Goal: Information Seeking & Learning: Learn about a topic

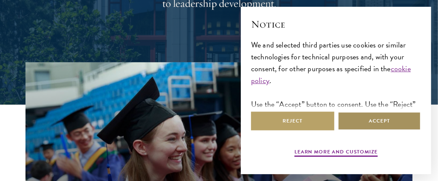
click at [381, 118] on button "Accept" at bounding box center [379, 121] width 83 height 19
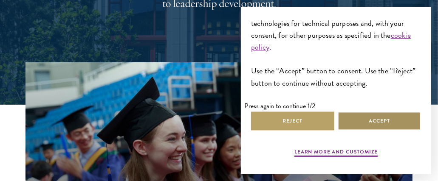
click at [365, 118] on button "Accept" at bounding box center [379, 121] width 83 height 19
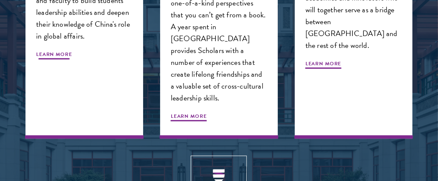
scroll to position [933, 0]
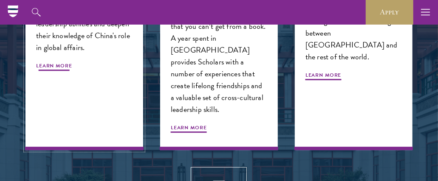
click at [62, 62] on span "Learn More" at bounding box center [54, 67] width 36 height 10
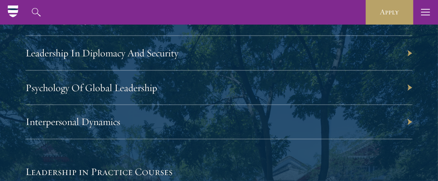
scroll to position [1849, 0]
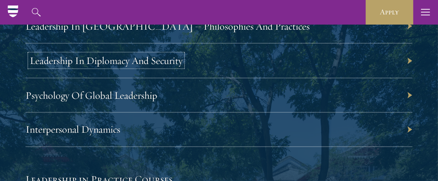
click at [116, 59] on link "Leadership In Diplomacy And Security" at bounding box center [106, 60] width 153 height 13
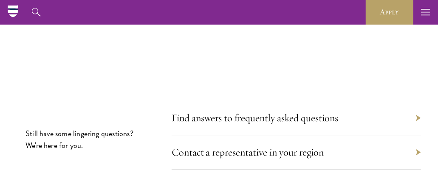
scroll to position [5993, 0]
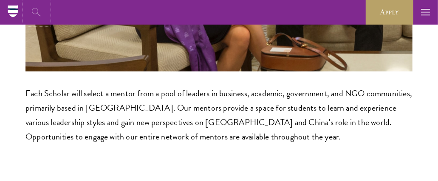
click at [35, 9] on icon "button" at bounding box center [36, 12] width 10 height 10
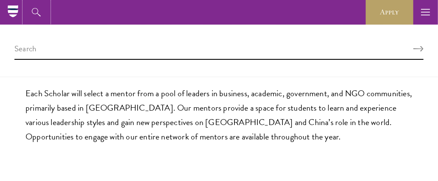
click at [24, 0] on button "button" at bounding box center [36, 12] width 25 height 25
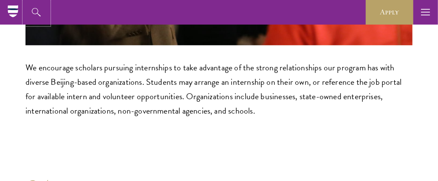
scroll to position [5069, 0]
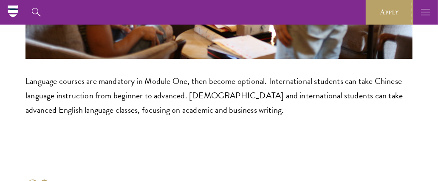
click at [422, 11] on icon "button" at bounding box center [425, 12] width 9 height 25
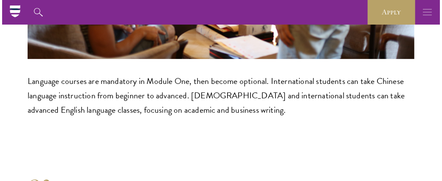
scroll to position [5062, 0]
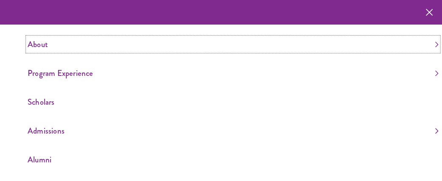
click at [41, 44] on link "About" at bounding box center [233, 44] width 411 height 14
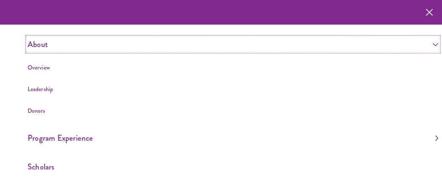
click at [60, 46] on link "About" at bounding box center [233, 44] width 411 height 14
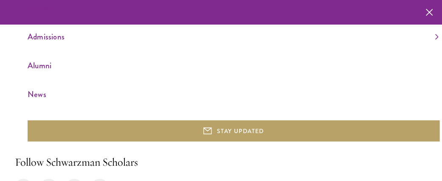
scroll to position [130, 0]
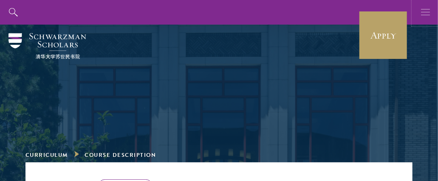
click at [422, 11] on icon "button" at bounding box center [425, 12] width 9 height 25
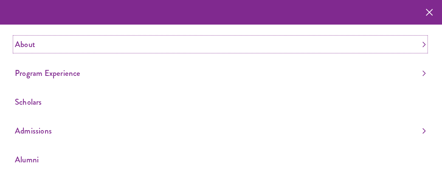
click at [26, 42] on link "About" at bounding box center [220, 44] width 411 height 14
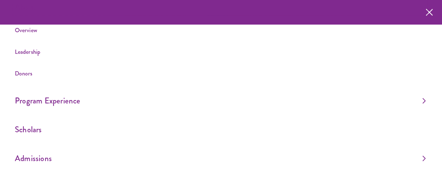
scroll to position [39, 0]
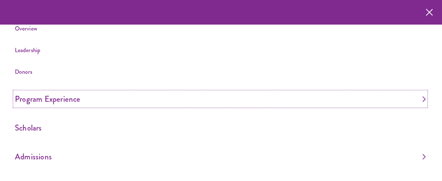
click at [49, 99] on link "Program Experience" at bounding box center [220, 99] width 411 height 14
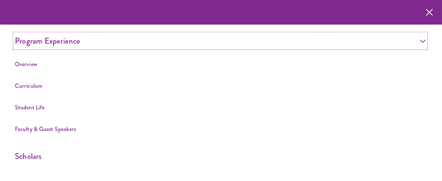
scroll to position [132, 0]
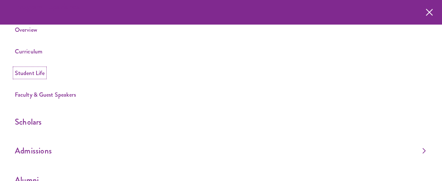
click at [27, 73] on link "Student Life" at bounding box center [30, 73] width 30 height 8
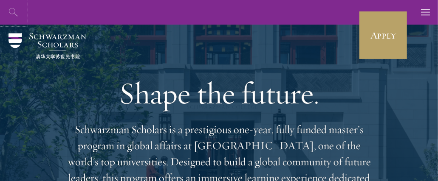
click at [12, 10] on icon "button" at bounding box center [13, 12] width 10 height 10
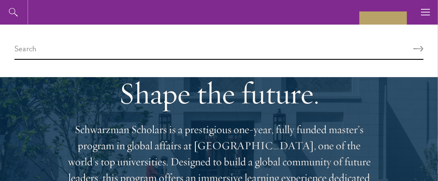
click at [1, 0] on button "button" at bounding box center [13, 12] width 25 height 25
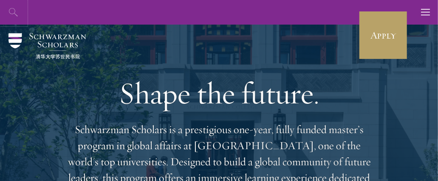
click at [12, 10] on icon "button" at bounding box center [13, 12] width 10 height 10
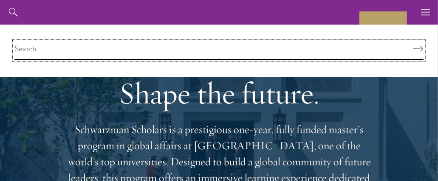
click at [35, 46] on input "search" at bounding box center [218, 51] width 409 height 18
type input "karl eikenberry"
click at [413, 46] on button "Search" at bounding box center [418, 49] width 10 height 6
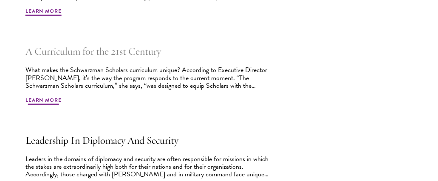
scroll to position [376, 0]
click at [53, 101] on span "Learn More" at bounding box center [43, 101] width 36 height 10
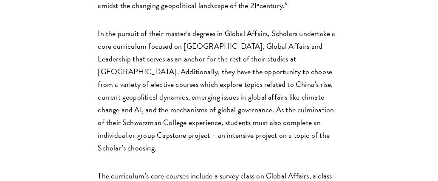
scroll to position [452, 0]
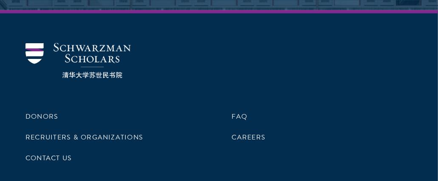
scroll to position [3393, 0]
